Goal: Task Accomplishment & Management: Manage account settings

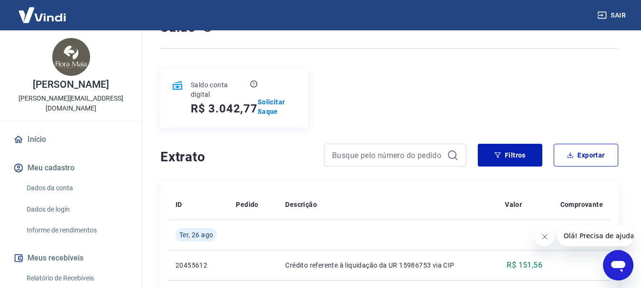
scroll to position [95, 0]
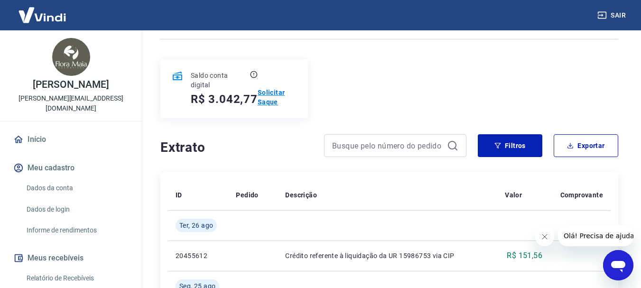
click at [268, 93] on p "Solicitar Saque" at bounding box center [277, 97] width 39 height 19
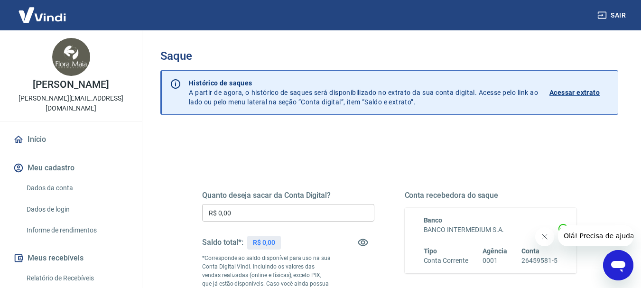
click at [241, 213] on input "R$ 0,00" at bounding box center [288, 213] width 172 height 18
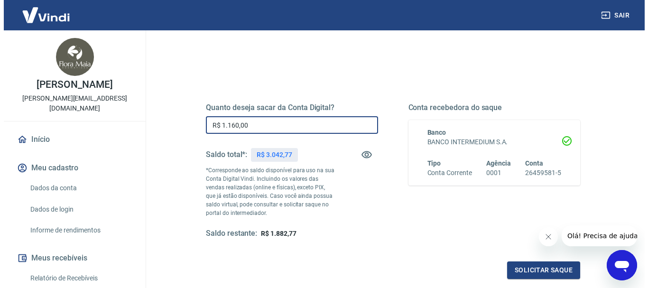
scroll to position [95, 0]
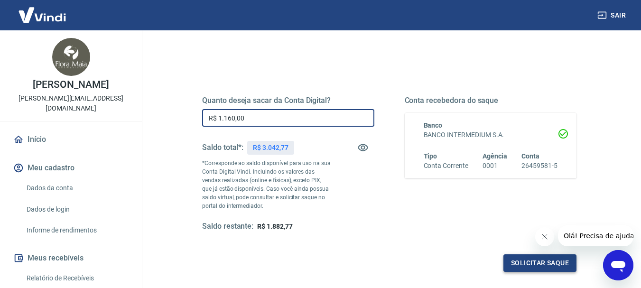
type input "R$ 1.160,00"
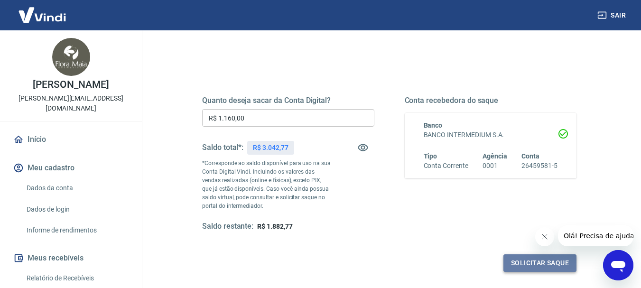
click at [538, 263] on button "Solicitar saque" at bounding box center [539, 263] width 73 height 18
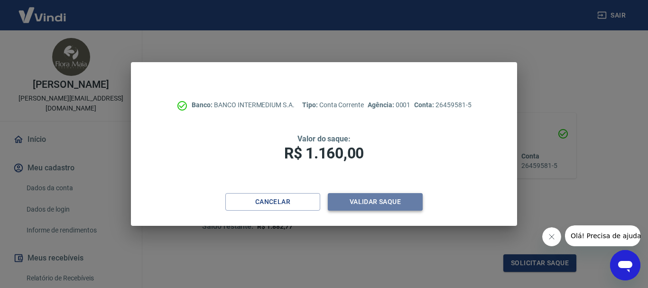
click at [384, 203] on button "Validar saque" at bounding box center [375, 202] width 95 height 18
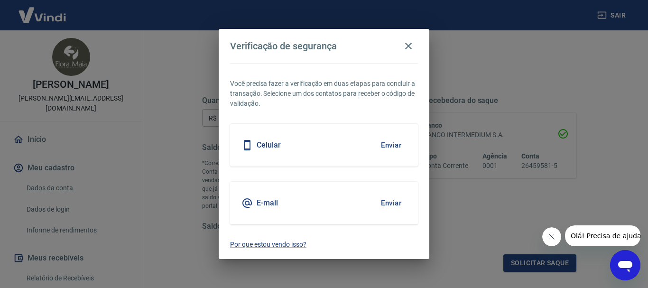
click at [394, 145] on button "Enviar" at bounding box center [391, 145] width 31 height 20
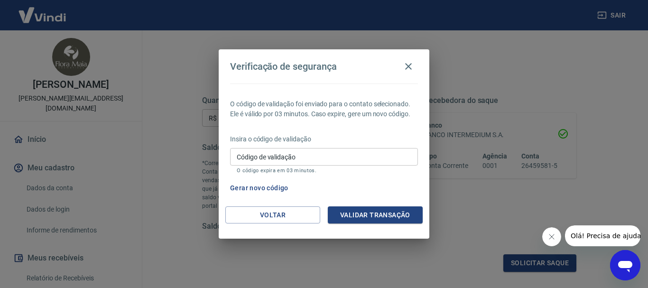
click at [341, 160] on input "Código de validação" at bounding box center [324, 157] width 188 height 18
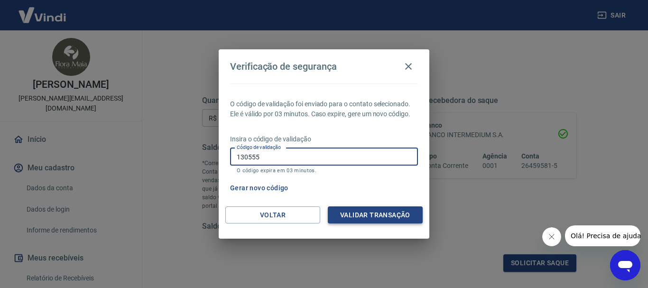
type input "130555"
click at [370, 220] on button "Validar transação" at bounding box center [375, 215] width 95 height 18
